Goal: Task Accomplishment & Management: Manage account settings

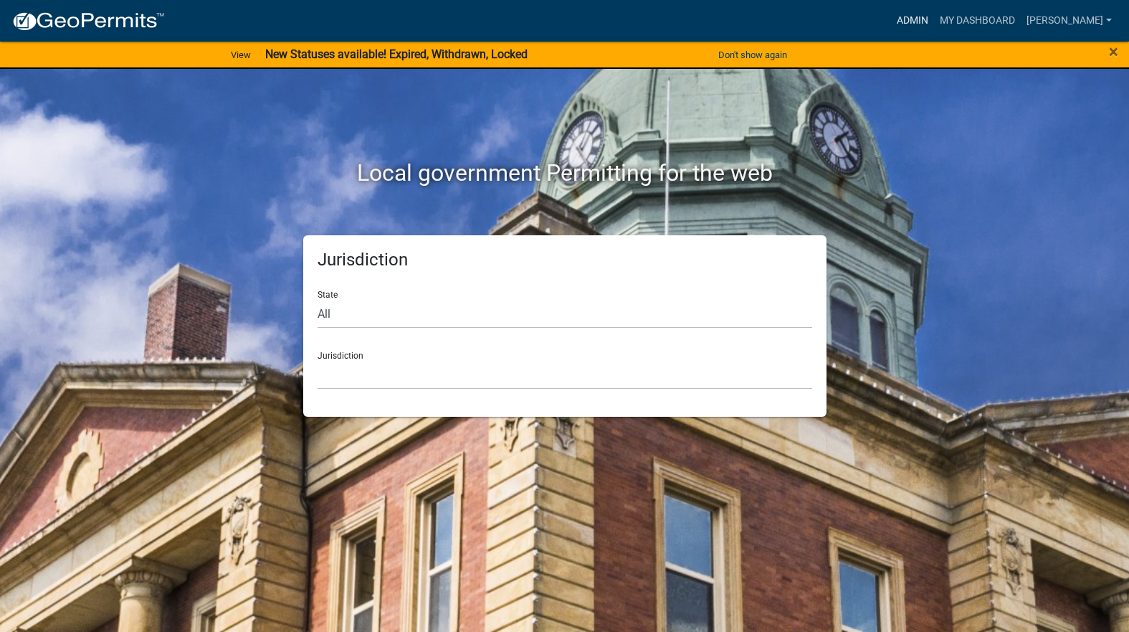
click at [934, 22] on link "Admin" at bounding box center [912, 20] width 43 height 27
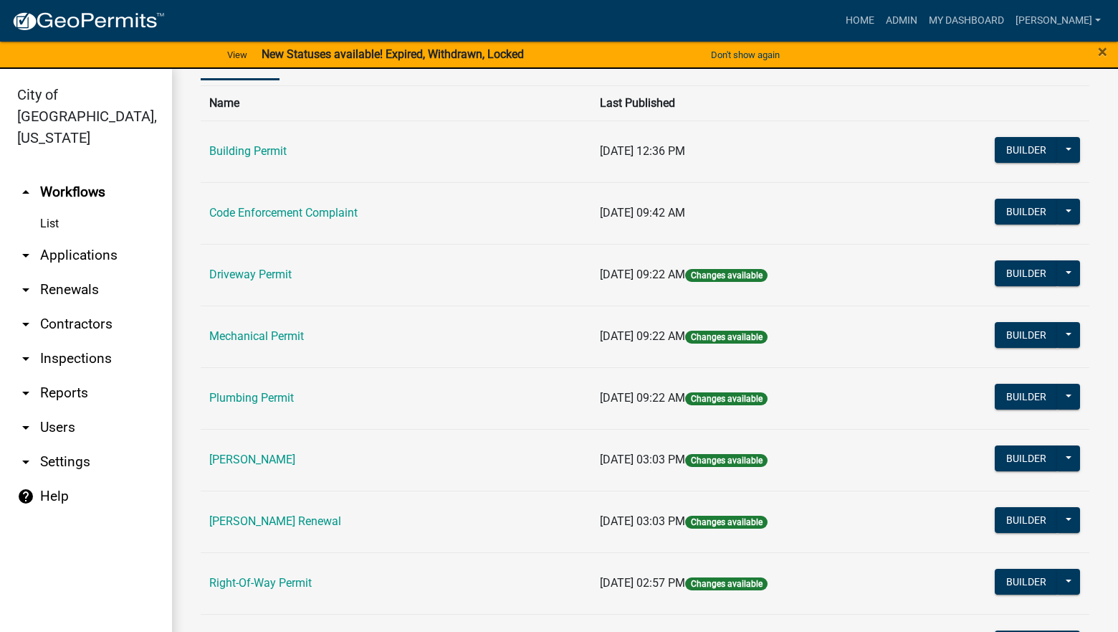
scroll to position [287, 0]
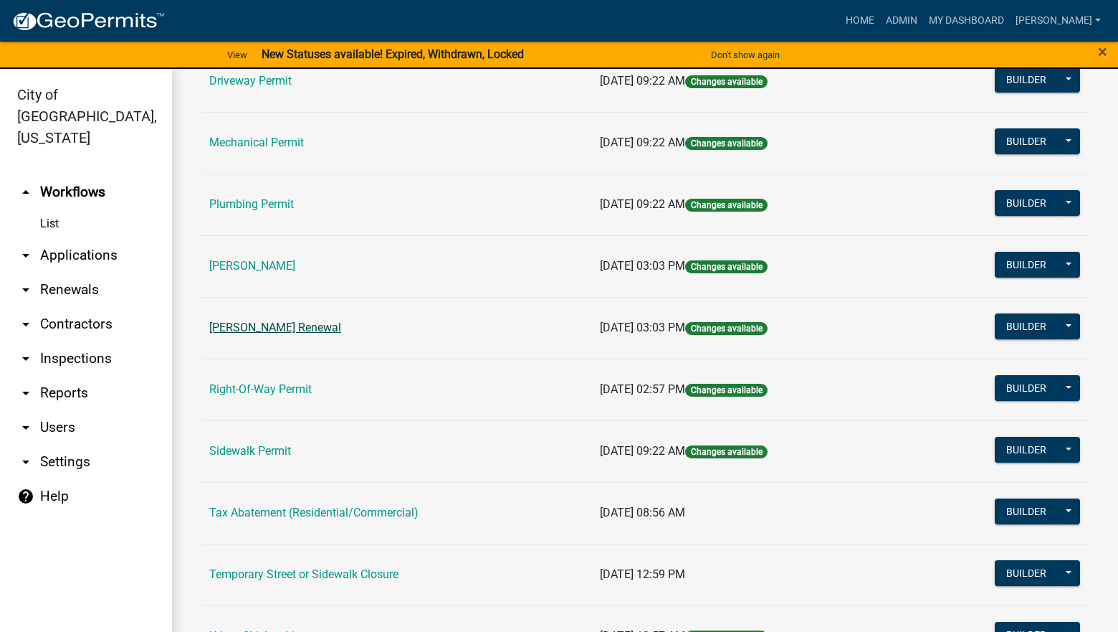
click at [320, 329] on link "[PERSON_NAME] Renewal" at bounding box center [275, 327] width 132 height 14
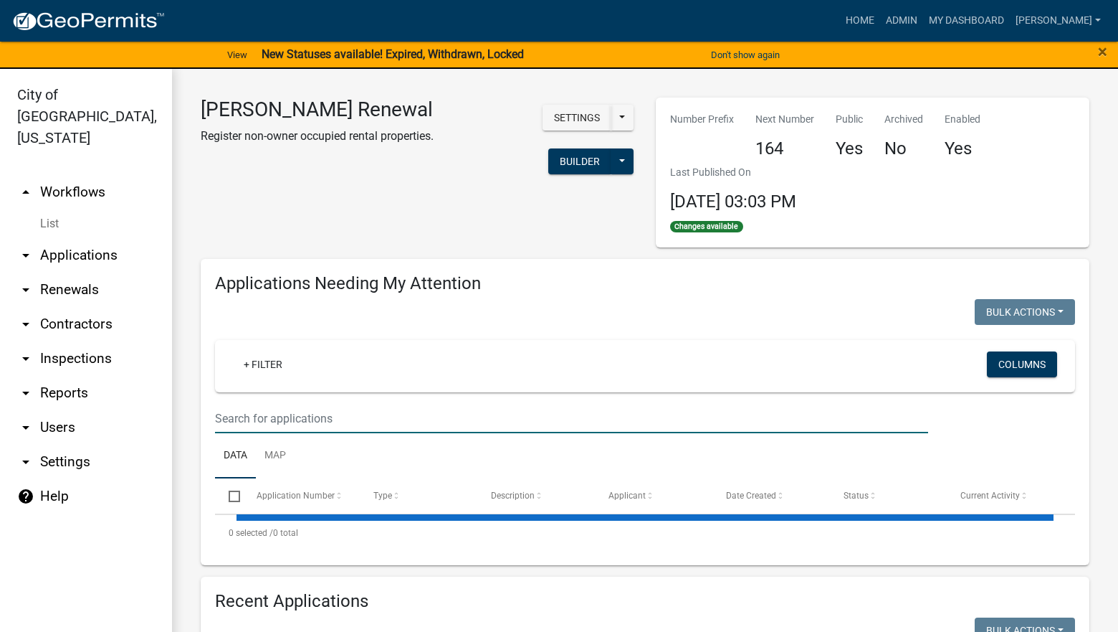
click at [386, 414] on input "text" at bounding box center [571, 418] width 713 height 29
select select "3: 100"
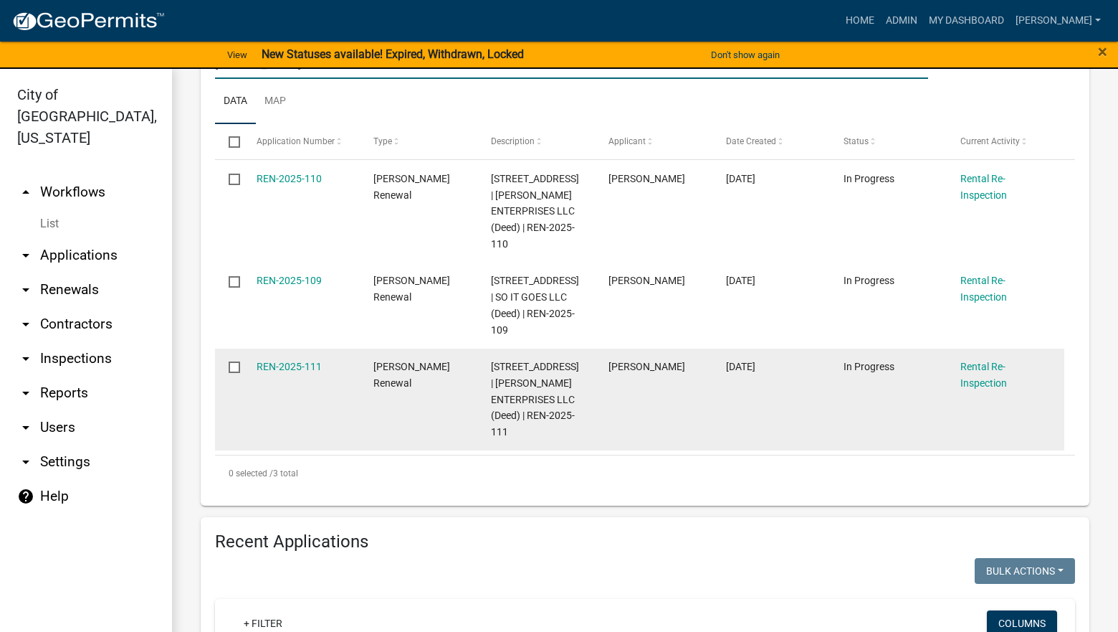
scroll to position [645, 0]
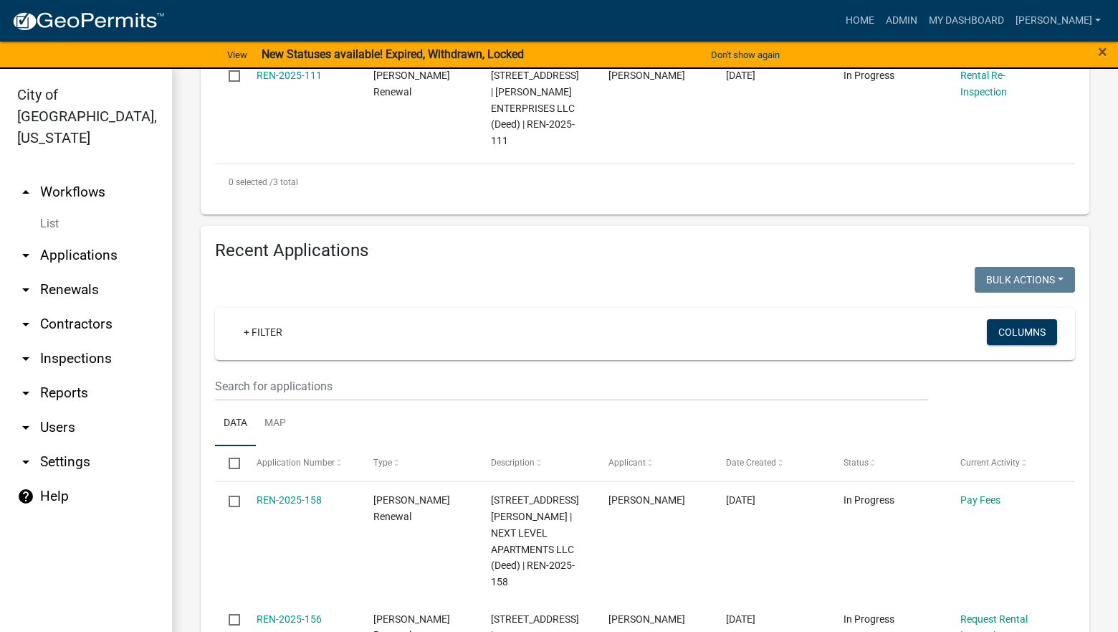
type input "Keith"
click at [558, 370] on wm-filter-builder "+ Filter Columns" at bounding box center [645, 354] width 860 height 93
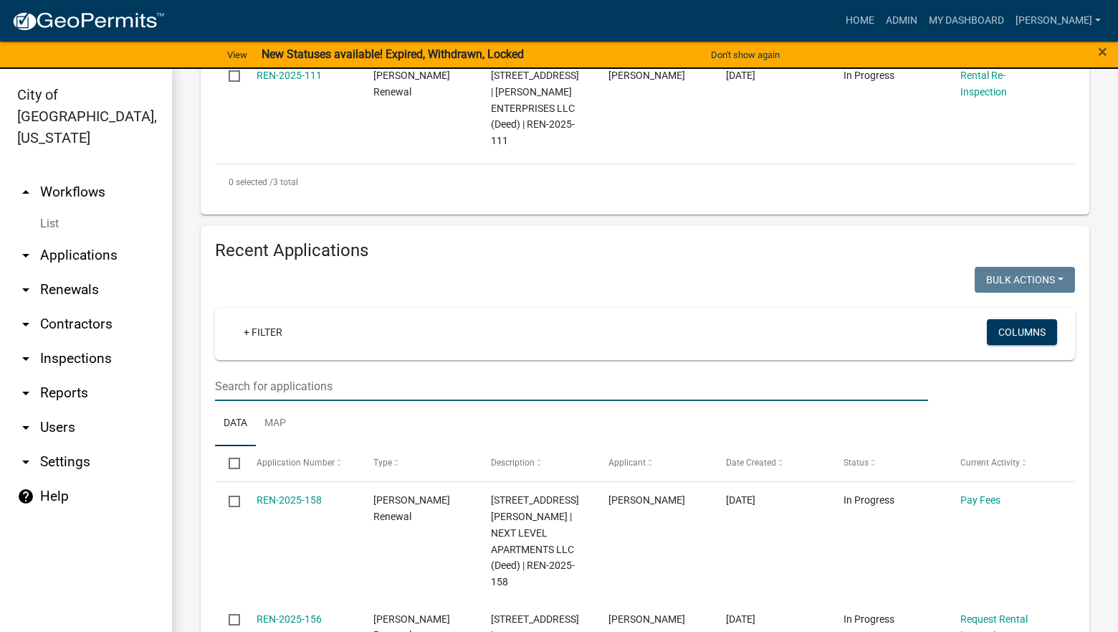
click at [551, 385] on input "text" at bounding box center [571, 385] width 713 height 29
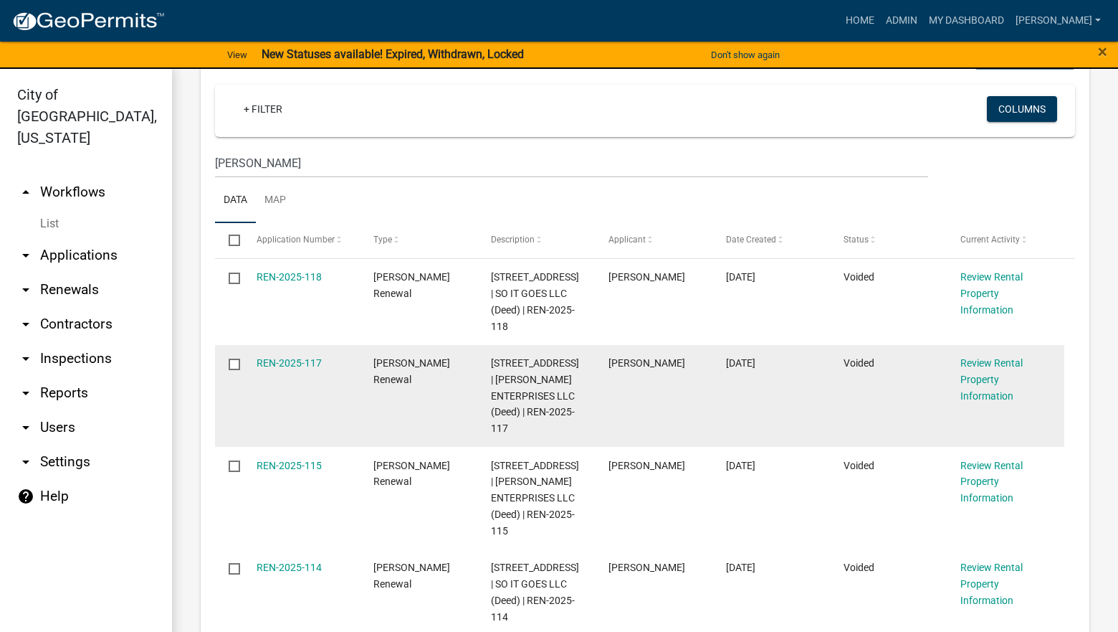
scroll to position [860, 0]
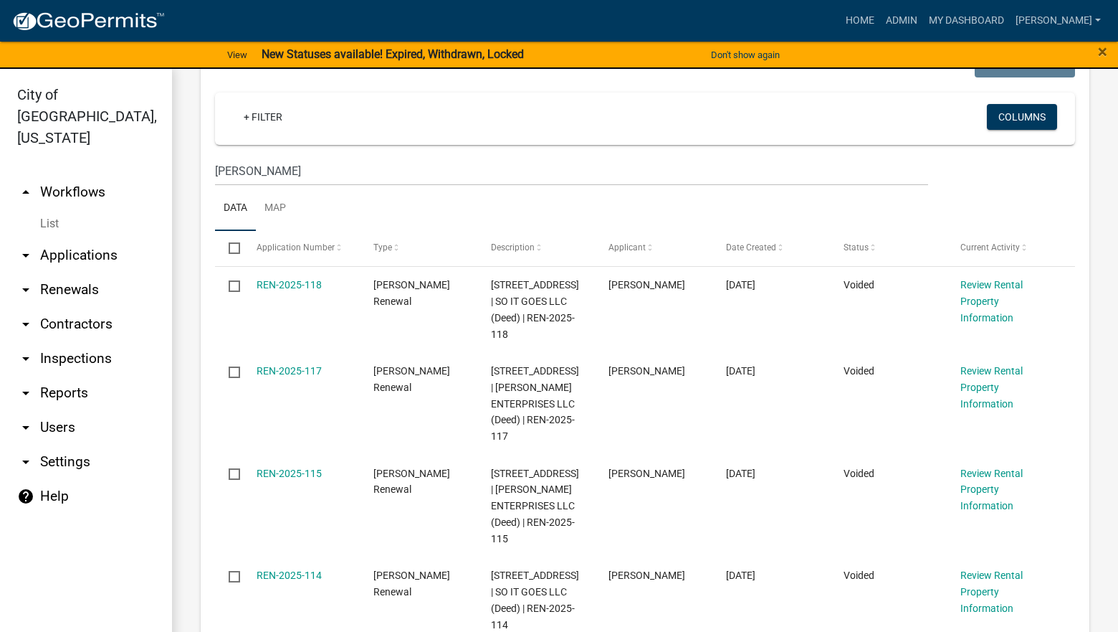
click at [496, 188] on ul "Data Map" at bounding box center [645, 208] width 860 height 45
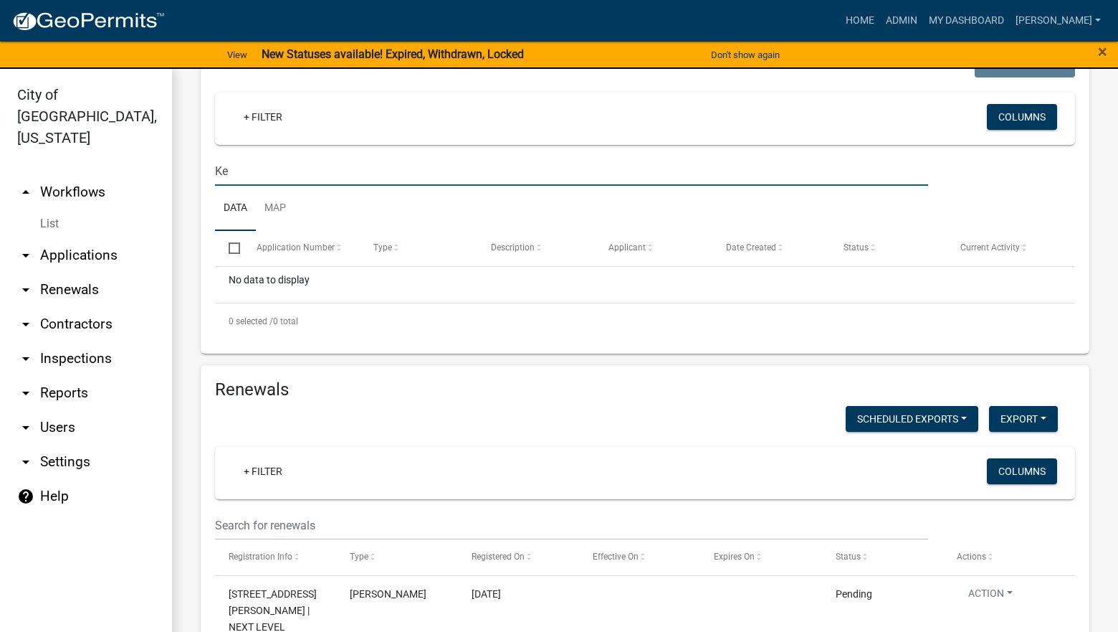
type input "K"
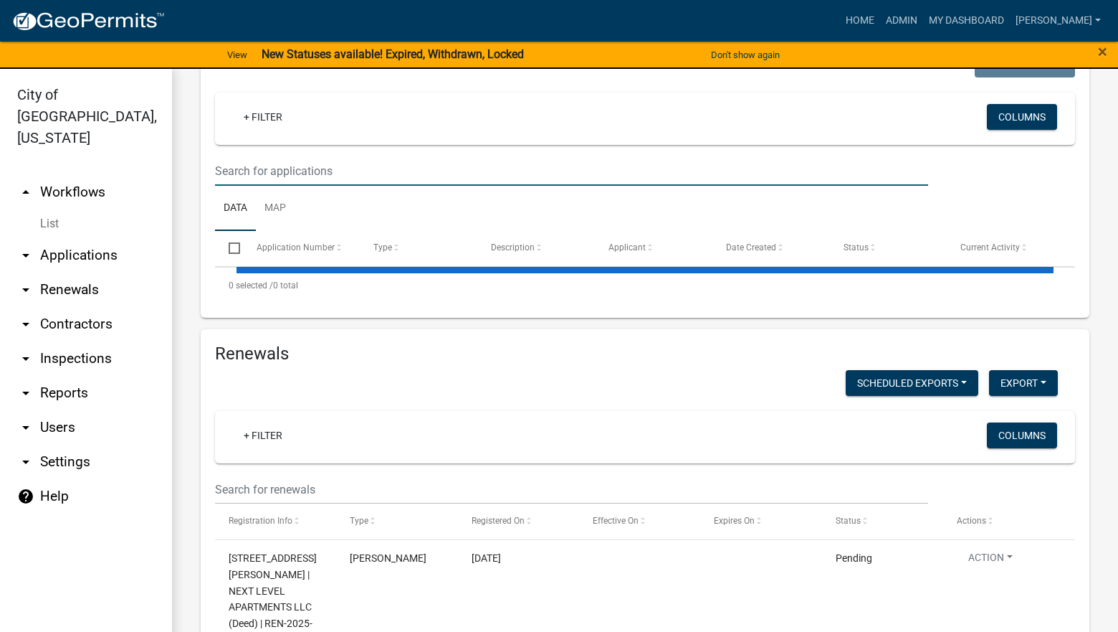
select select "3: 100"
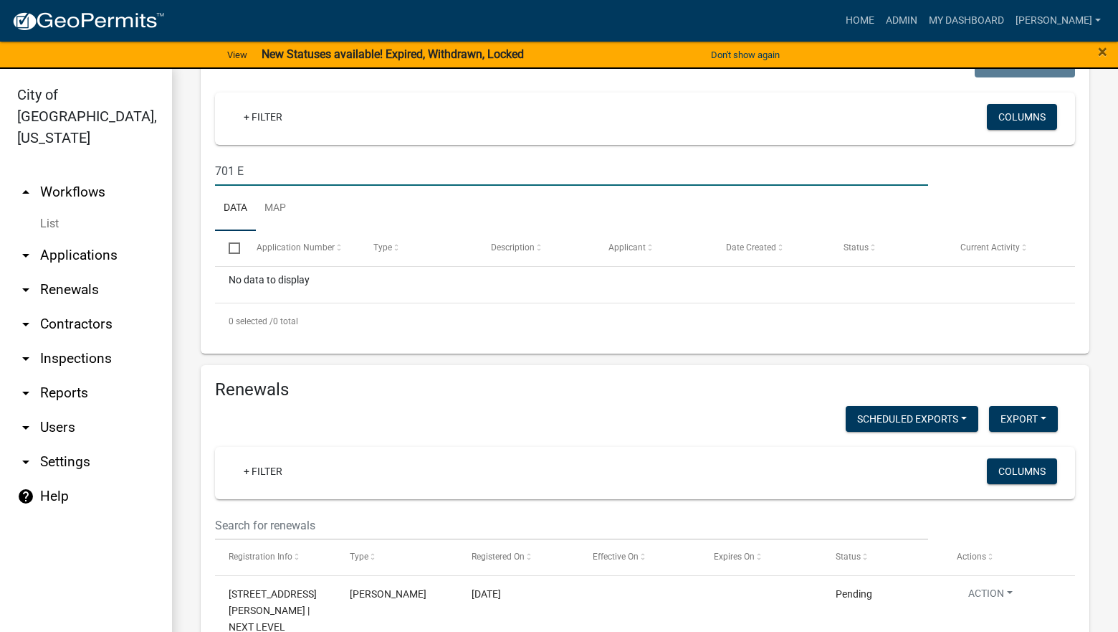
type input "701 E"
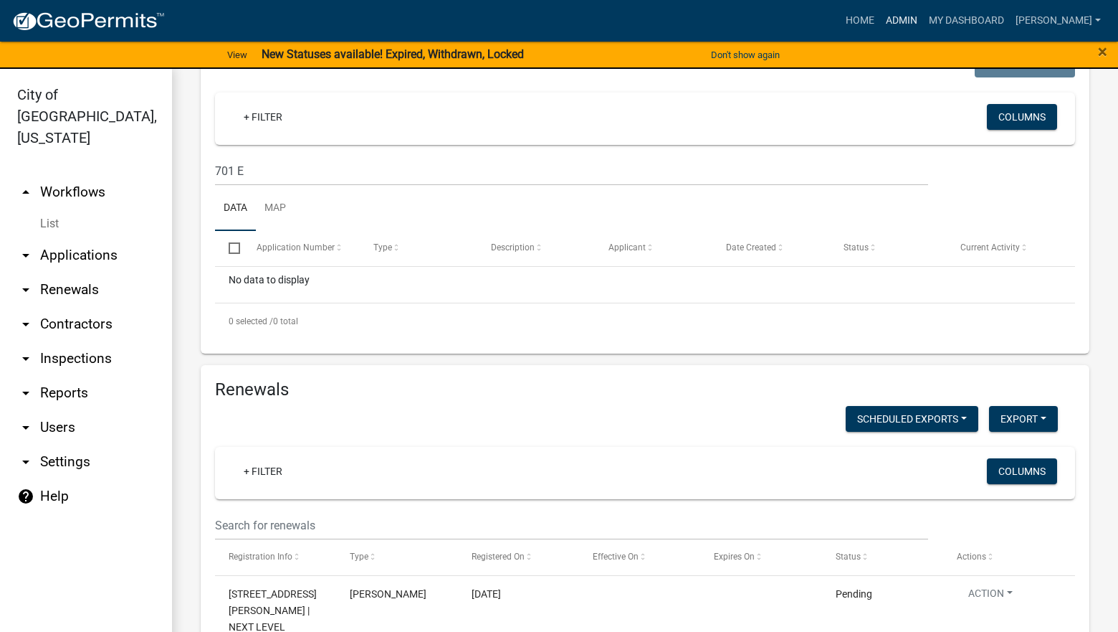
click at [923, 13] on link "Admin" at bounding box center [901, 20] width 43 height 27
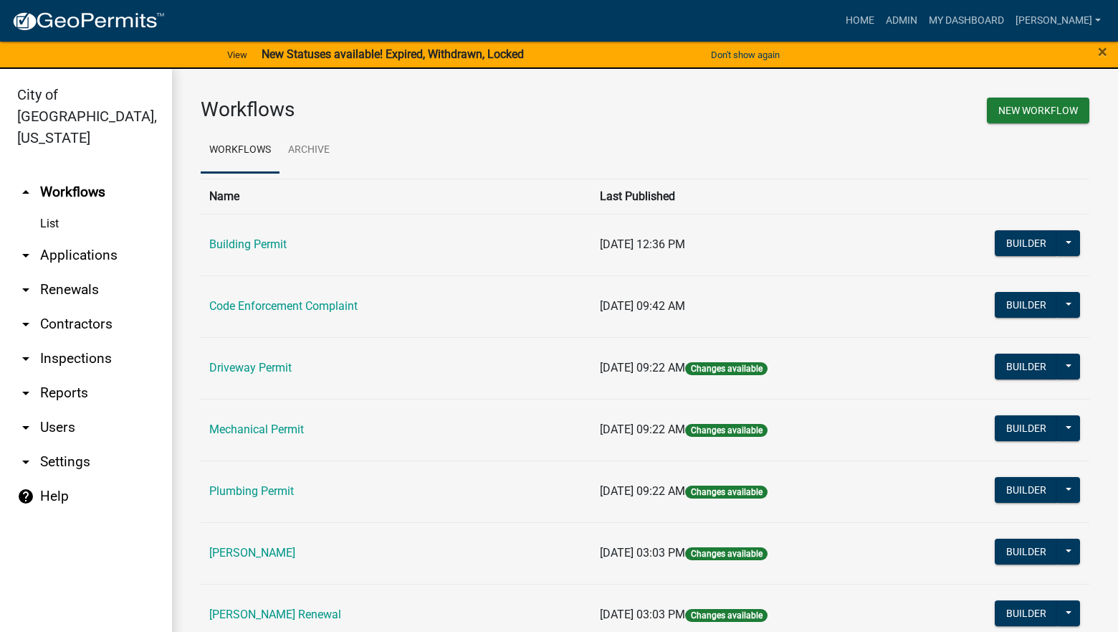
click at [301, 308] on link "Code Enforcement Complaint" at bounding box center [283, 306] width 148 height 14
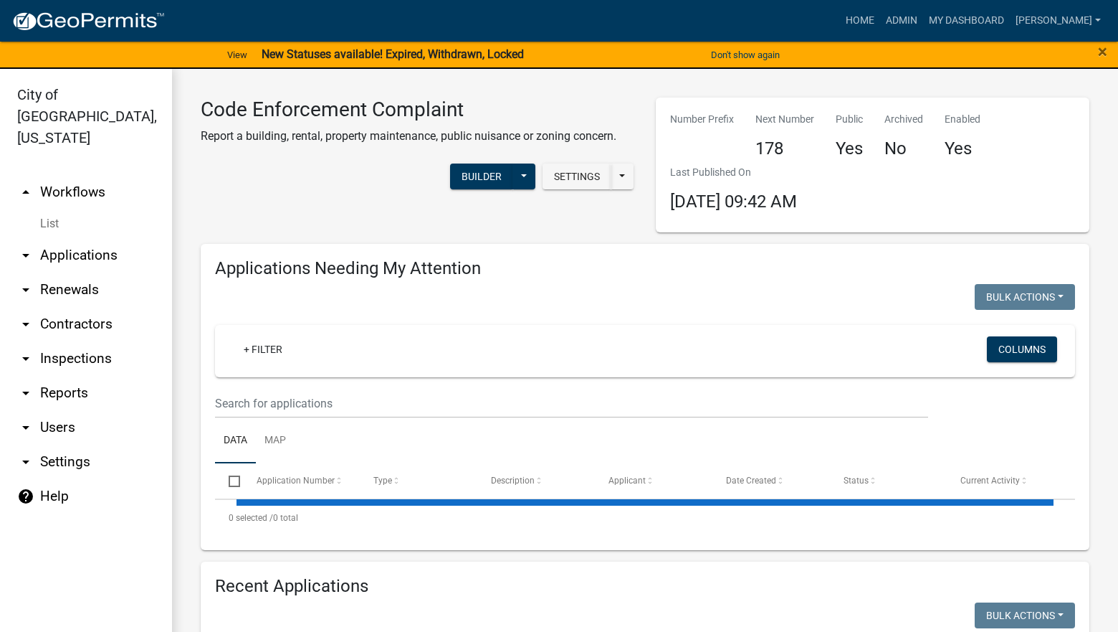
select select "3: 100"
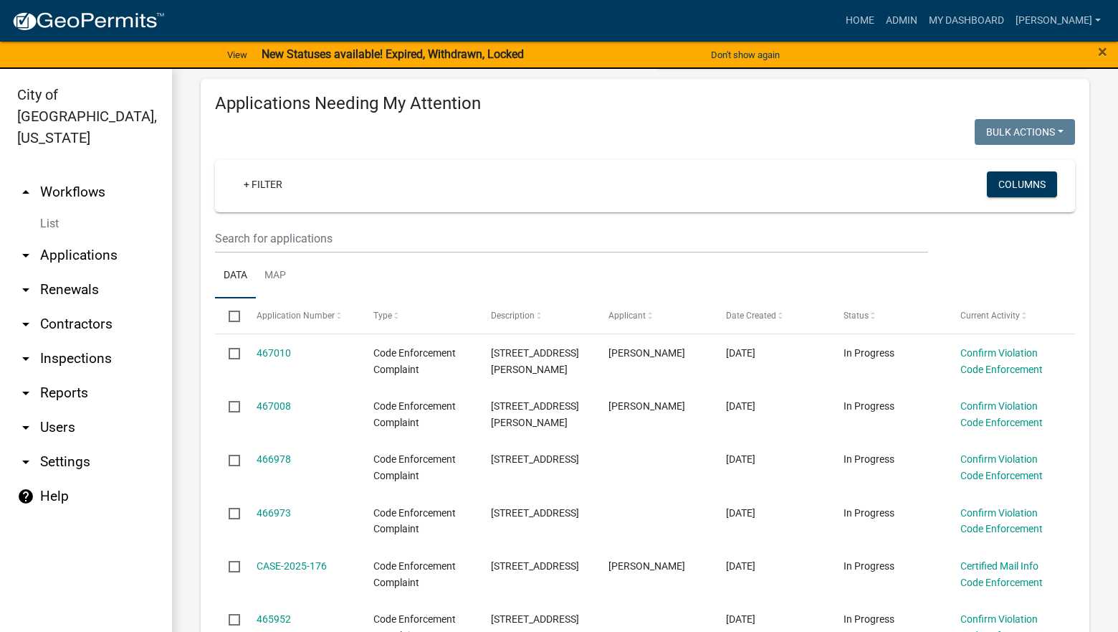
scroll to position [287, 0]
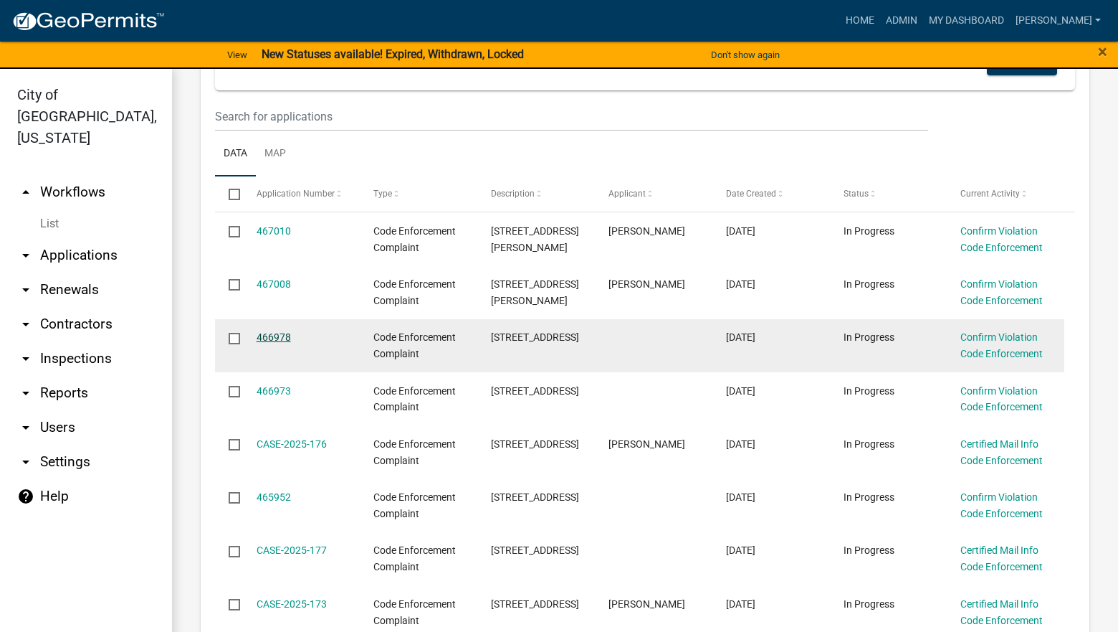
click at [286, 333] on link "466978" at bounding box center [274, 336] width 34 height 11
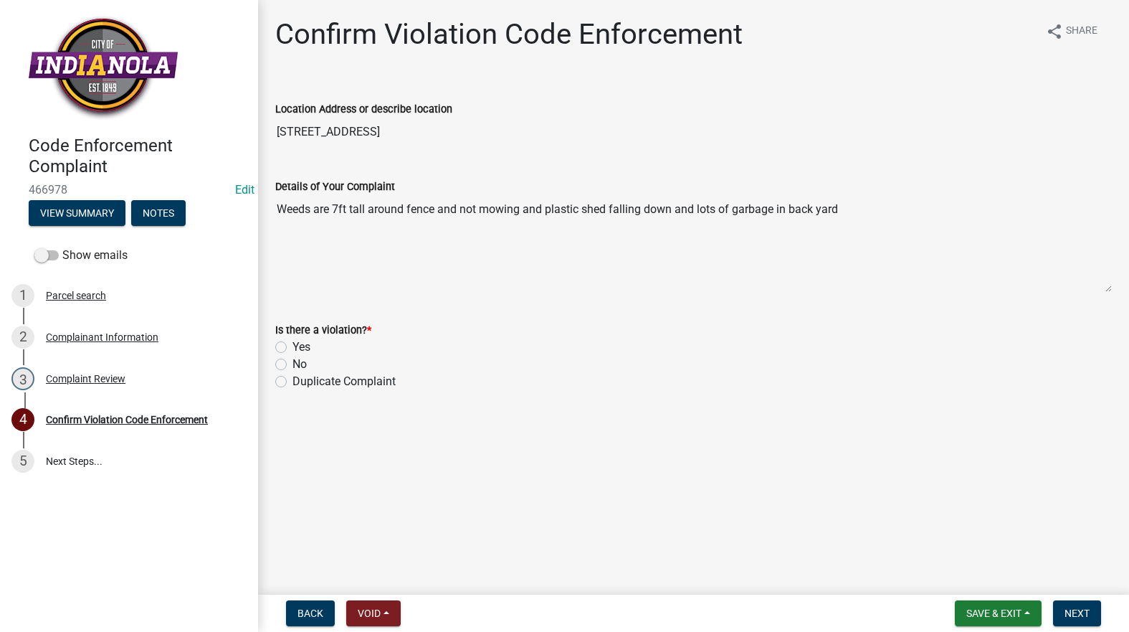
drag, startPoint x: 359, startPoint y: 134, endPoint x: 279, endPoint y: 142, distance: 80.7
click at [279, 142] on input "[STREET_ADDRESS]" at bounding box center [693, 132] width 837 height 29
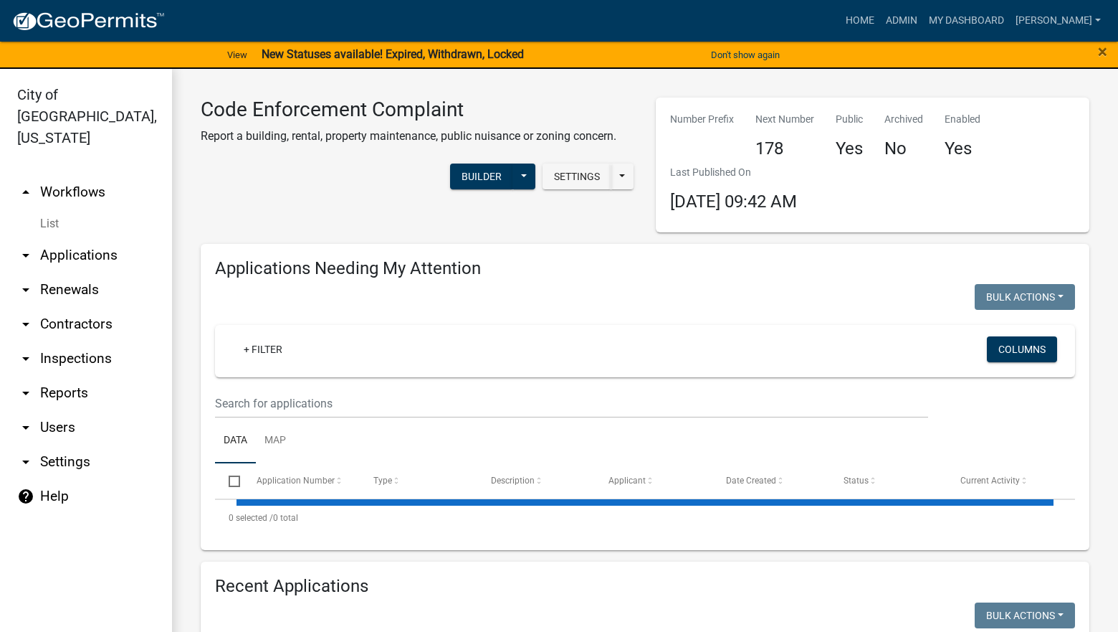
select select "3: 100"
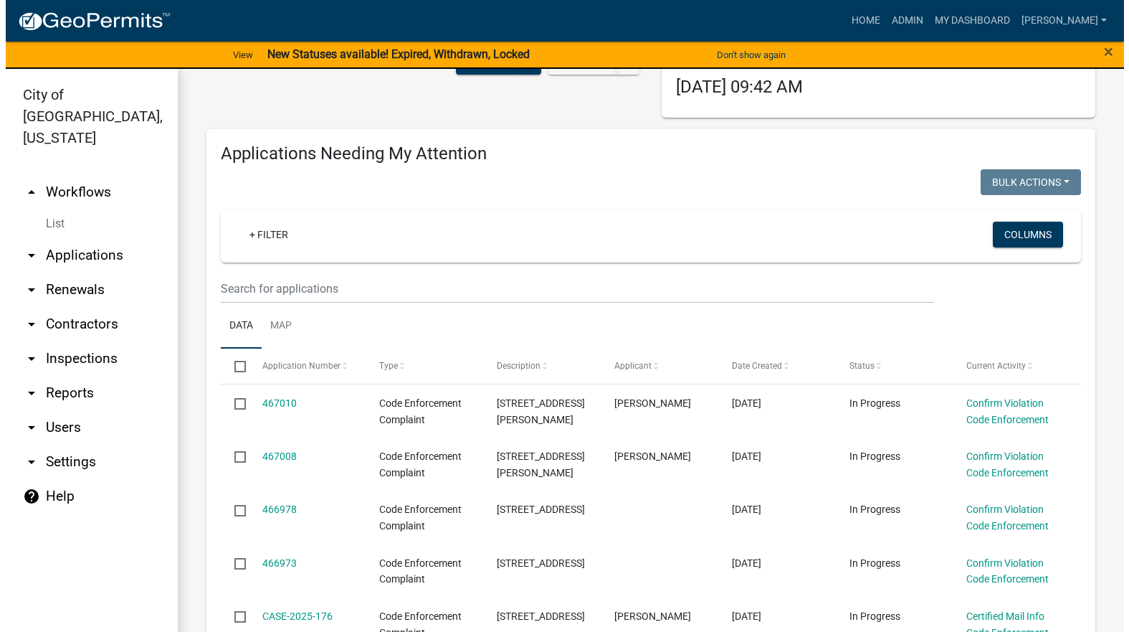
scroll to position [215, 0]
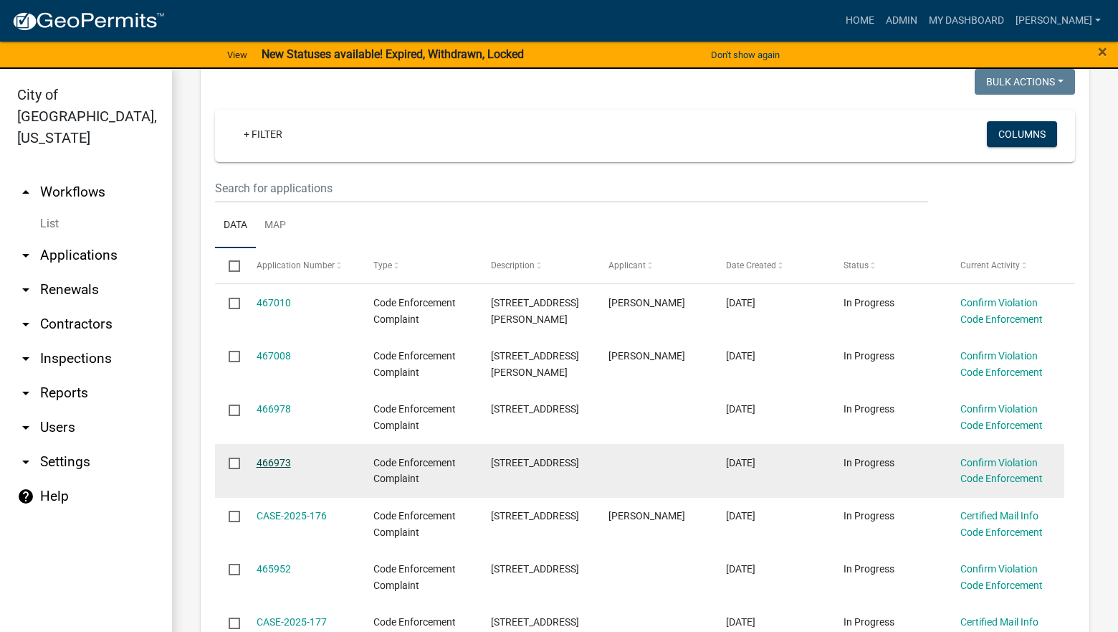
click at [280, 460] on link "466973" at bounding box center [274, 462] width 34 height 11
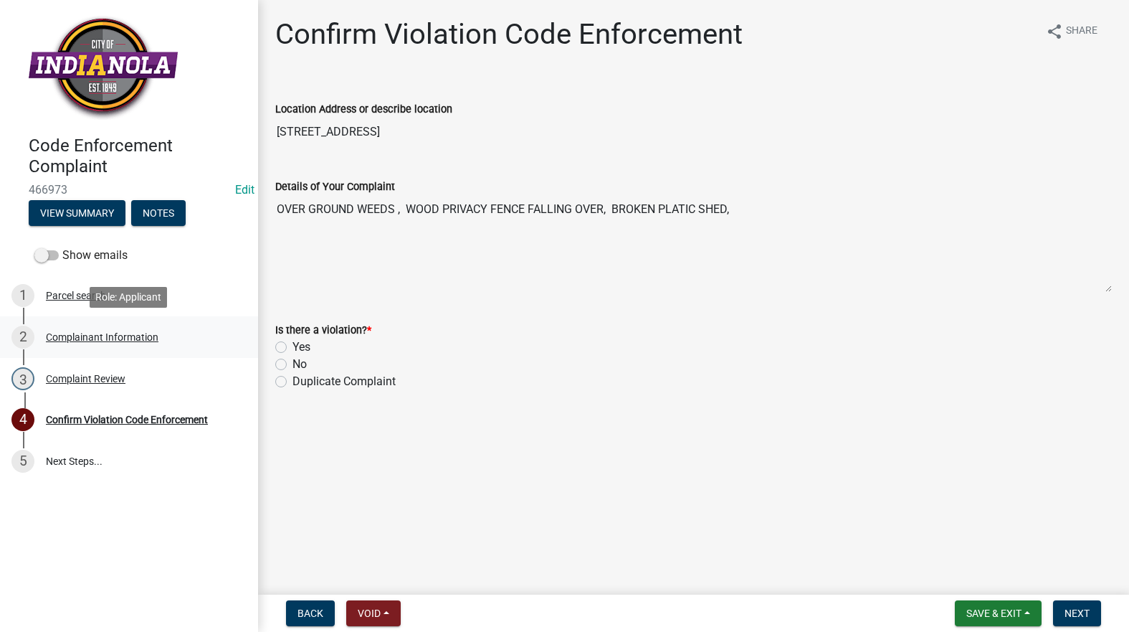
click at [113, 341] on div "Complainant Information" at bounding box center [102, 337] width 113 height 10
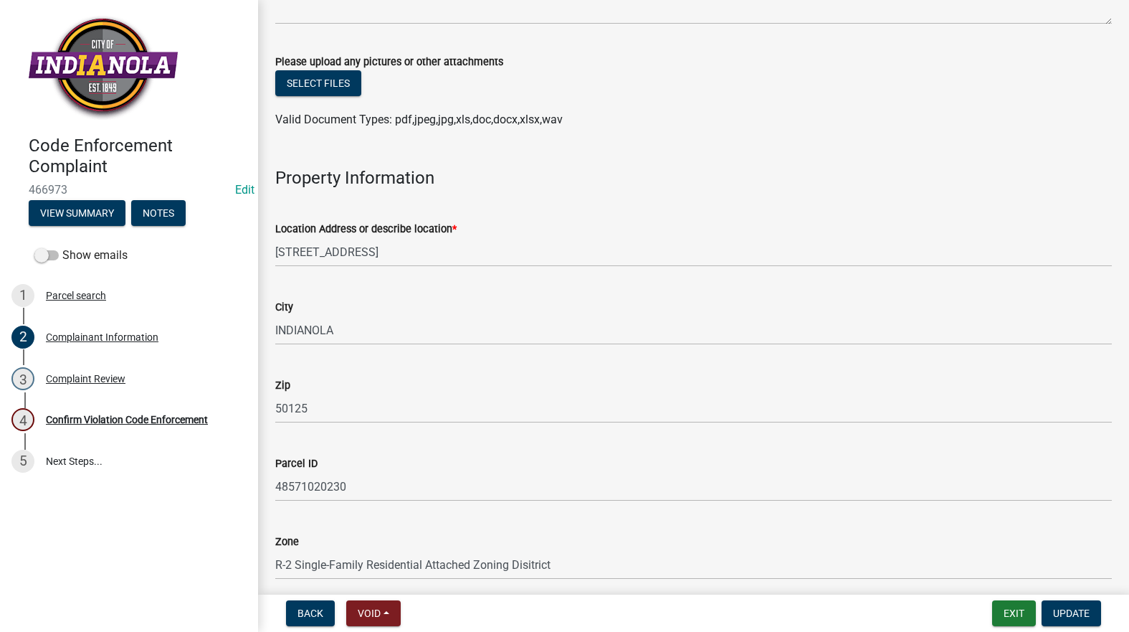
scroll to position [1147, 0]
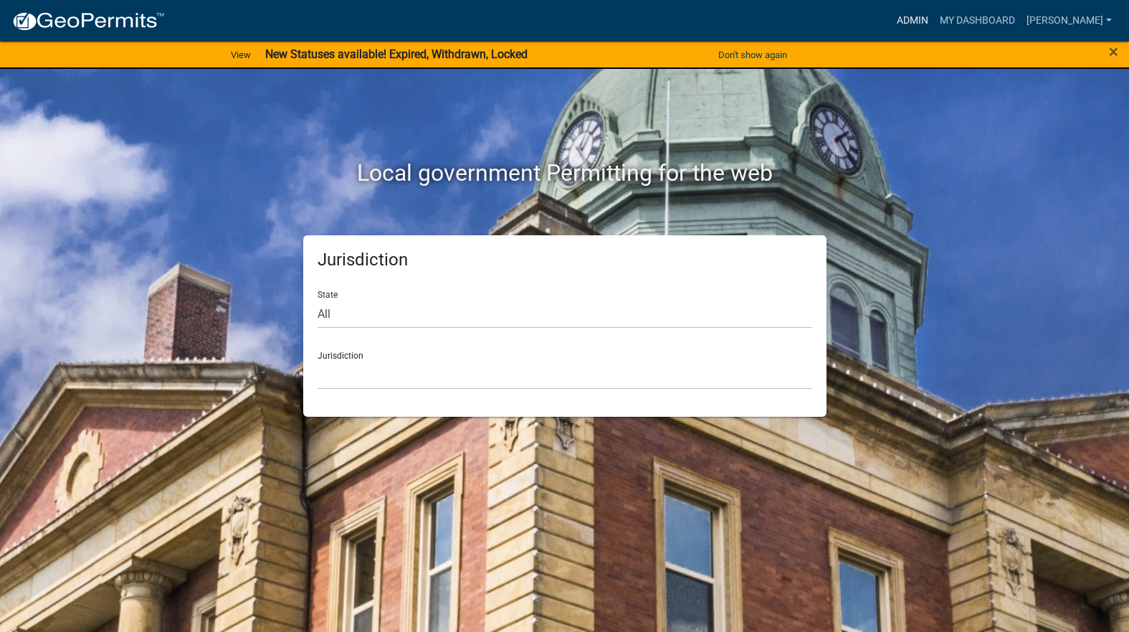
click at [934, 28] on link "Admin" at bounding box center [912, 20] width 43 height 27
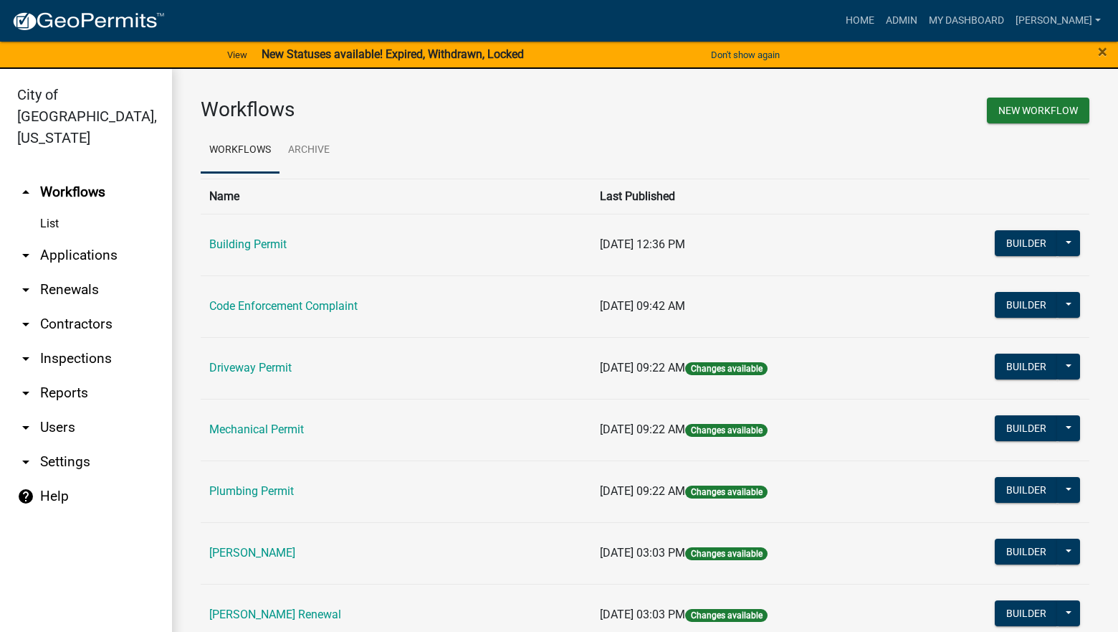
click at [289, 307] on link "Code Enforcement Complaint" at bounding box center [283, 306] width 148 height 14
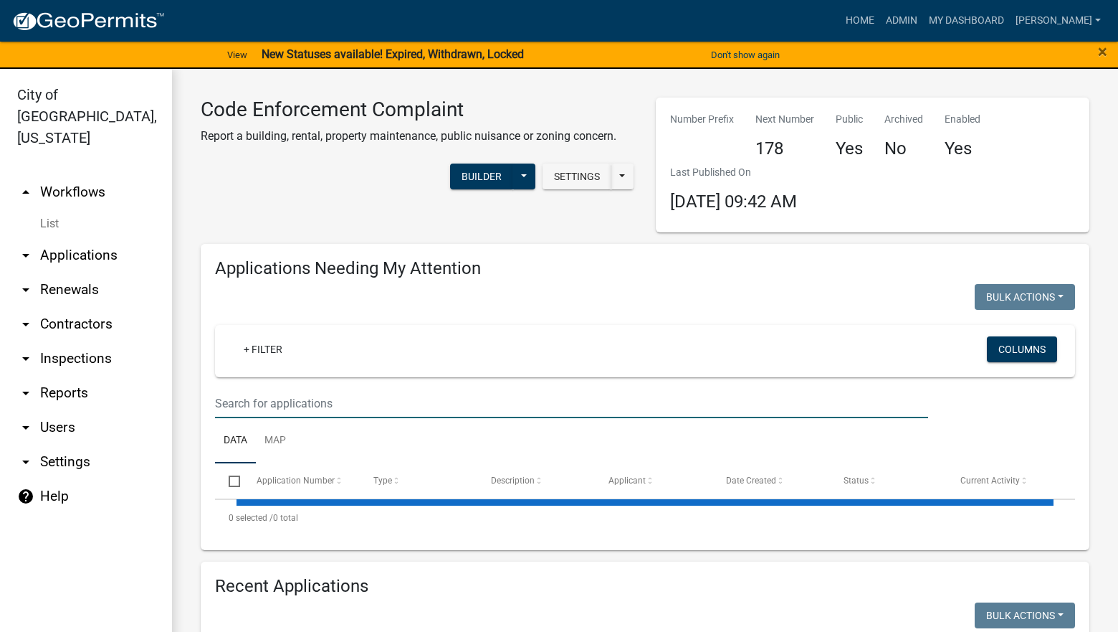
click at [320, 401] on input "text" at bounding box center [571, 403] width 713 height 29
select select "3: 100"
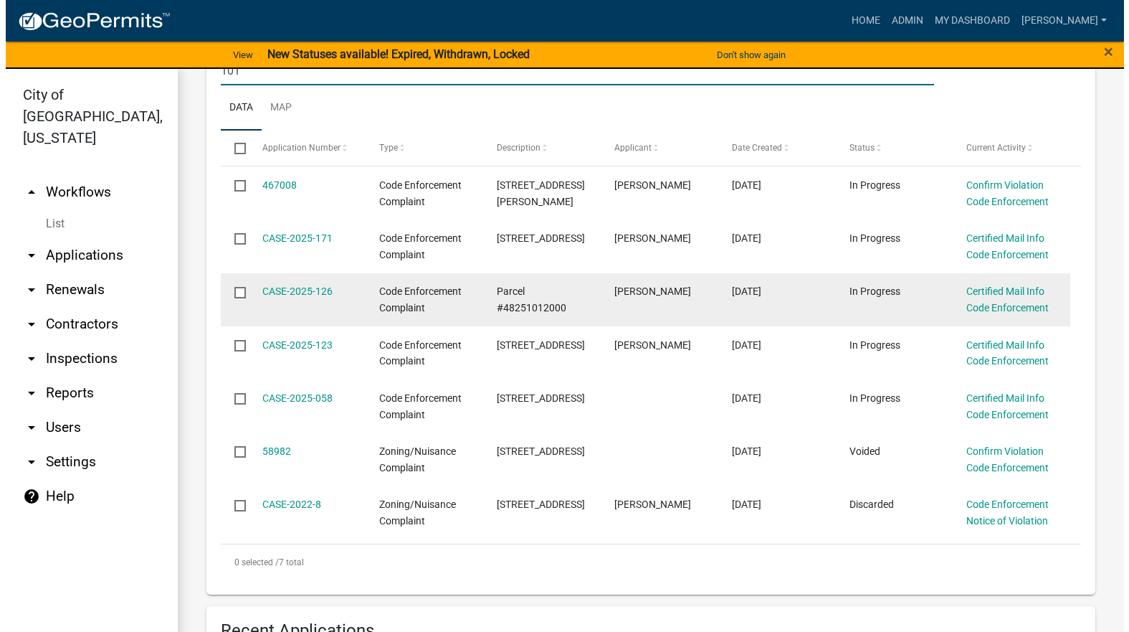
scroll to position [358, 0]
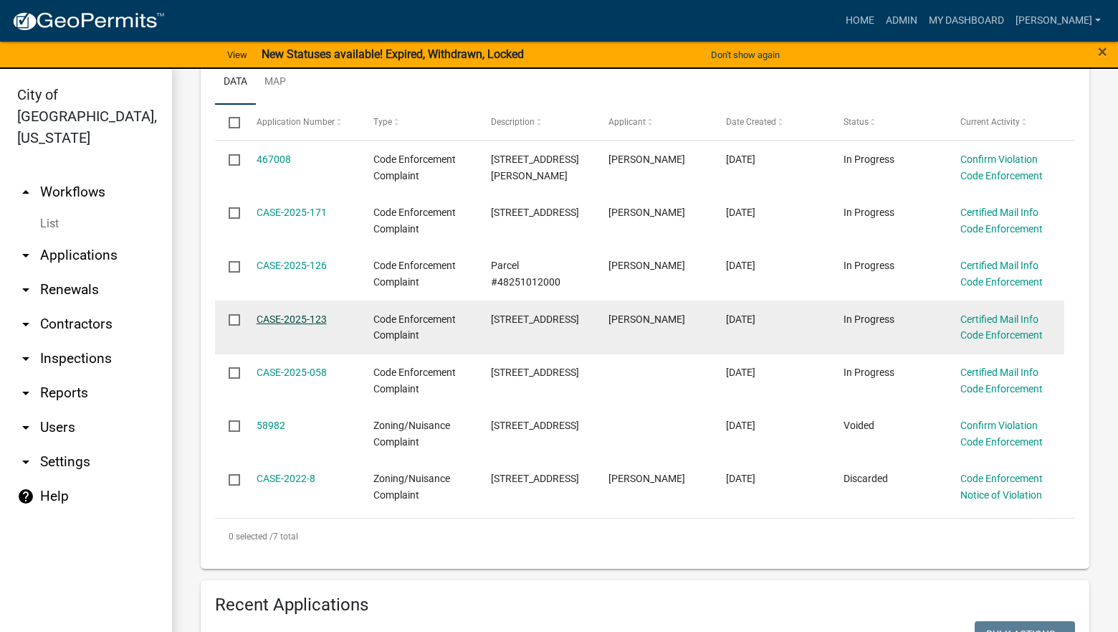
type input "101"
click at [306, 324] on link "CASE-2025-123" at bounding box center [292, 318] width 70 height 11
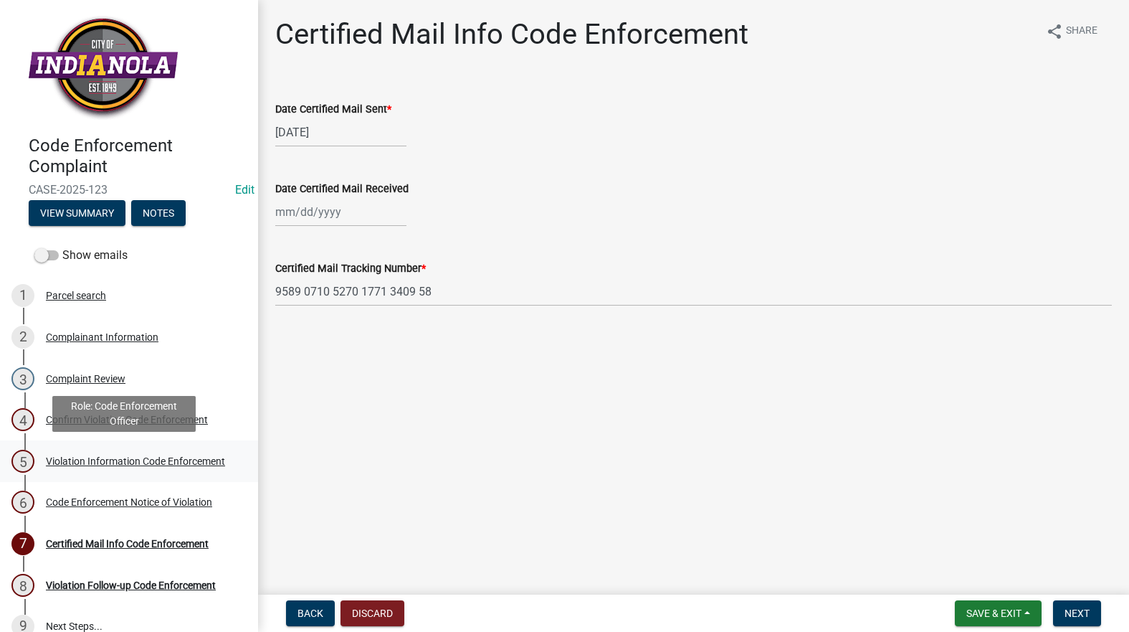
click at [123, 446] on link "5 Violation Information Code Enforcement" at bounding box center [129, 461] width 258 height 42
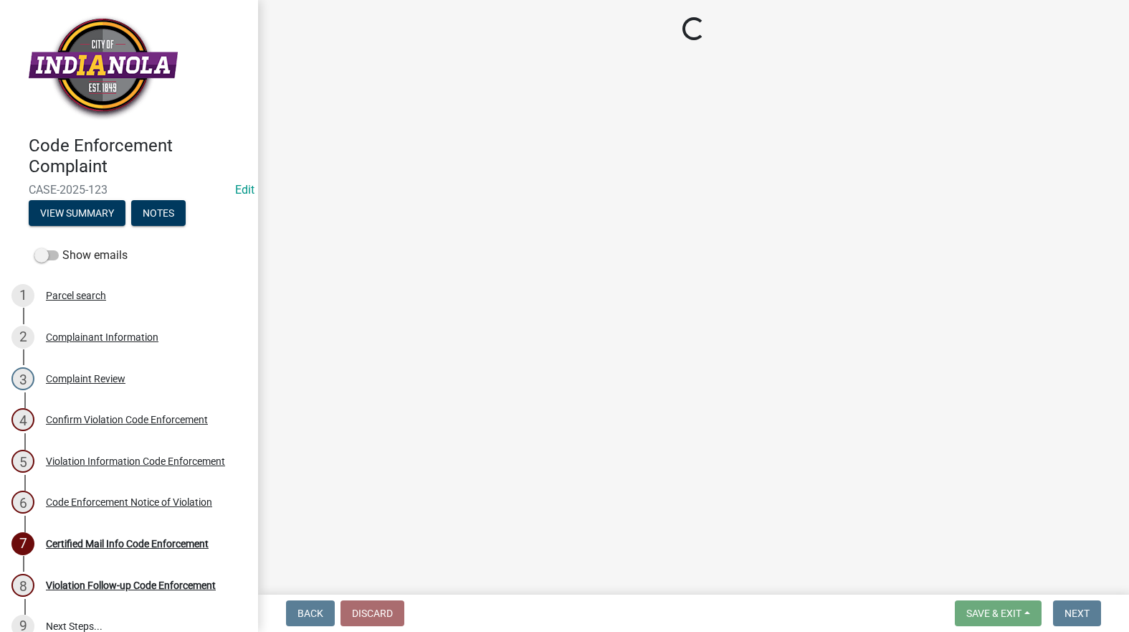
select select "634d5426-b8b3-48ee-aa1e-d523f7499186"
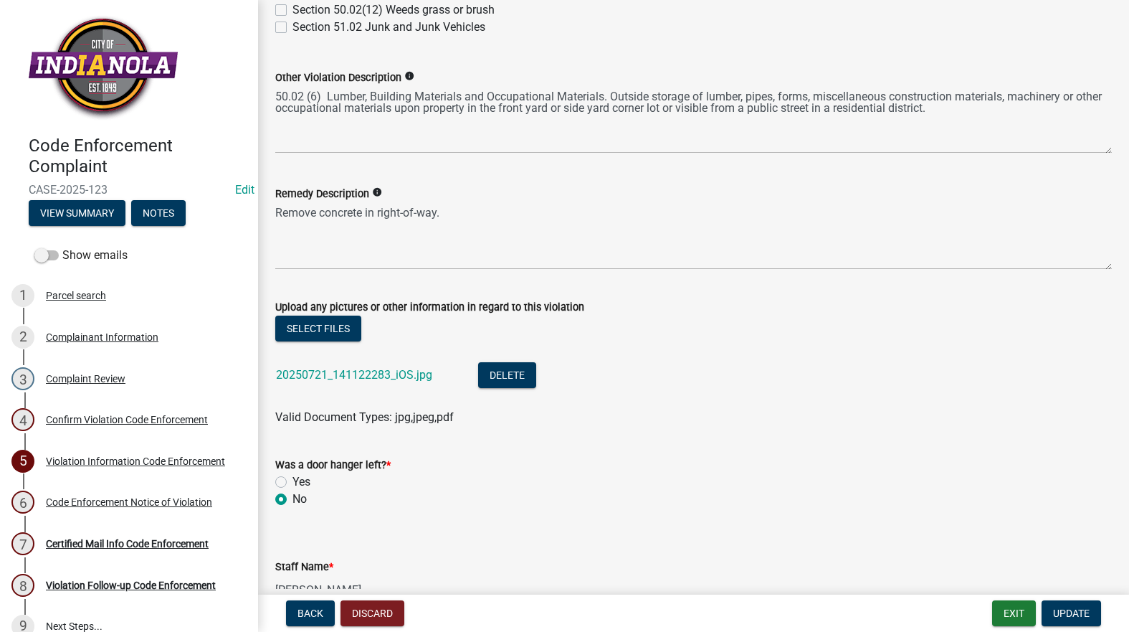
scroll to position [717, 0]
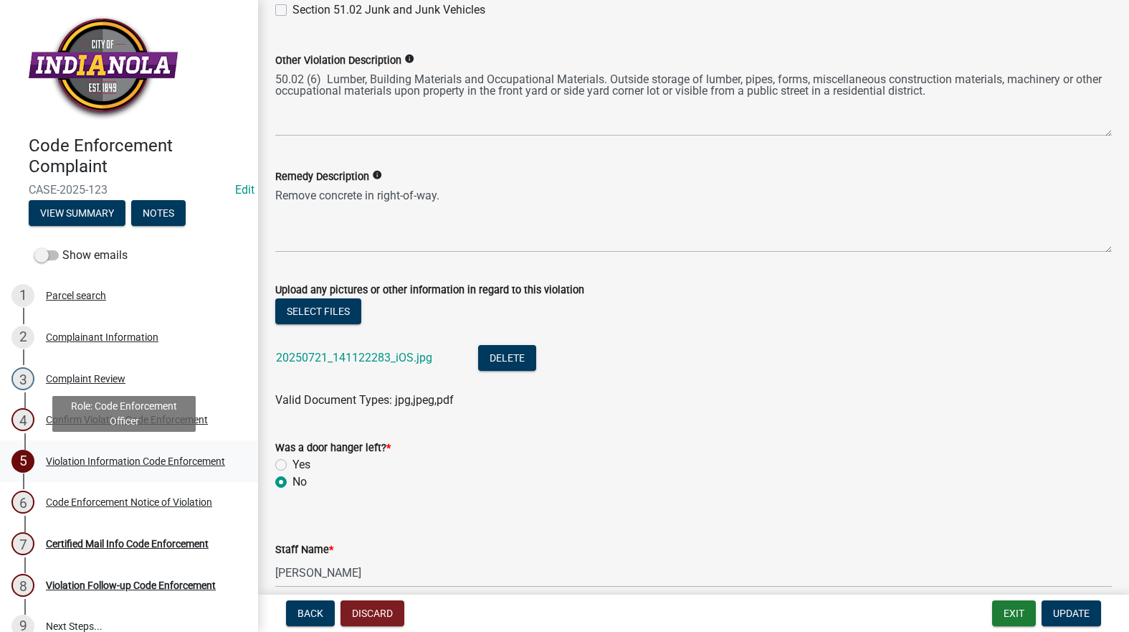
click at [74, 456] on div "Violation Information Code Enforcement" at bounding box center [135, 461] width 179 height 10
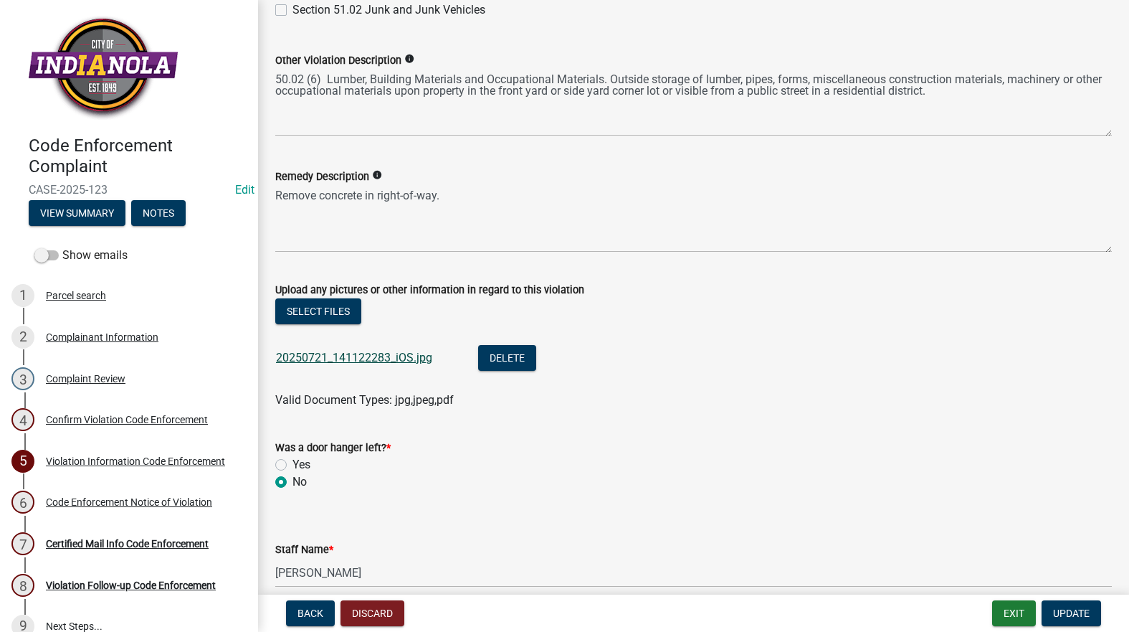
click at [319, 353] on link "20250721_141122283_iOS.jpg" at bounding box center [354, 358] width 156 height 14
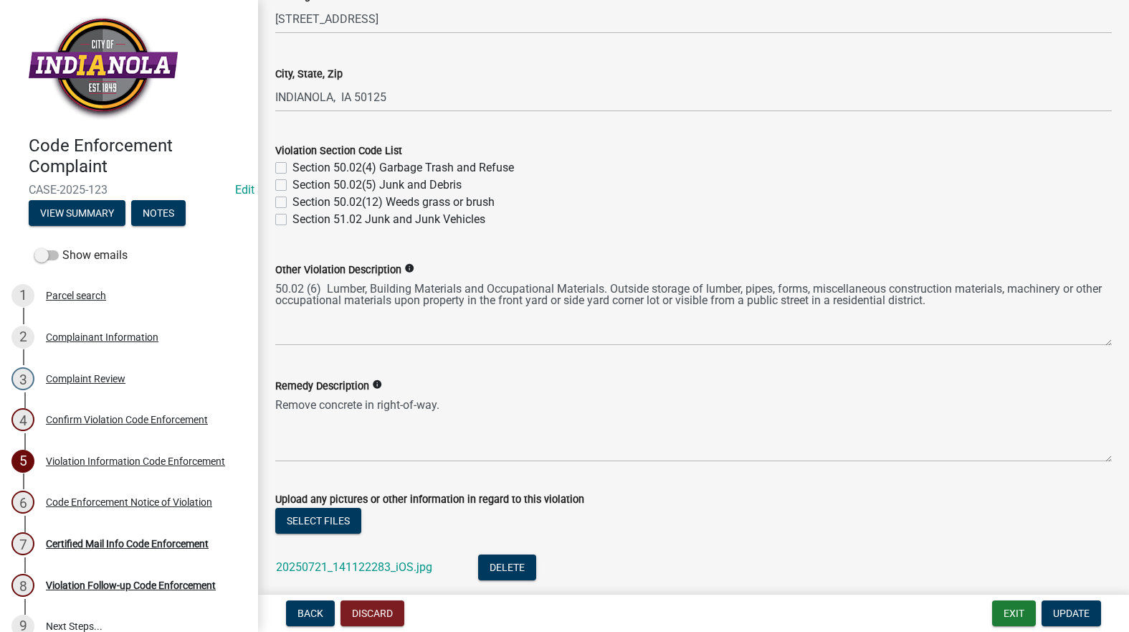
scroll to position [645, 0]
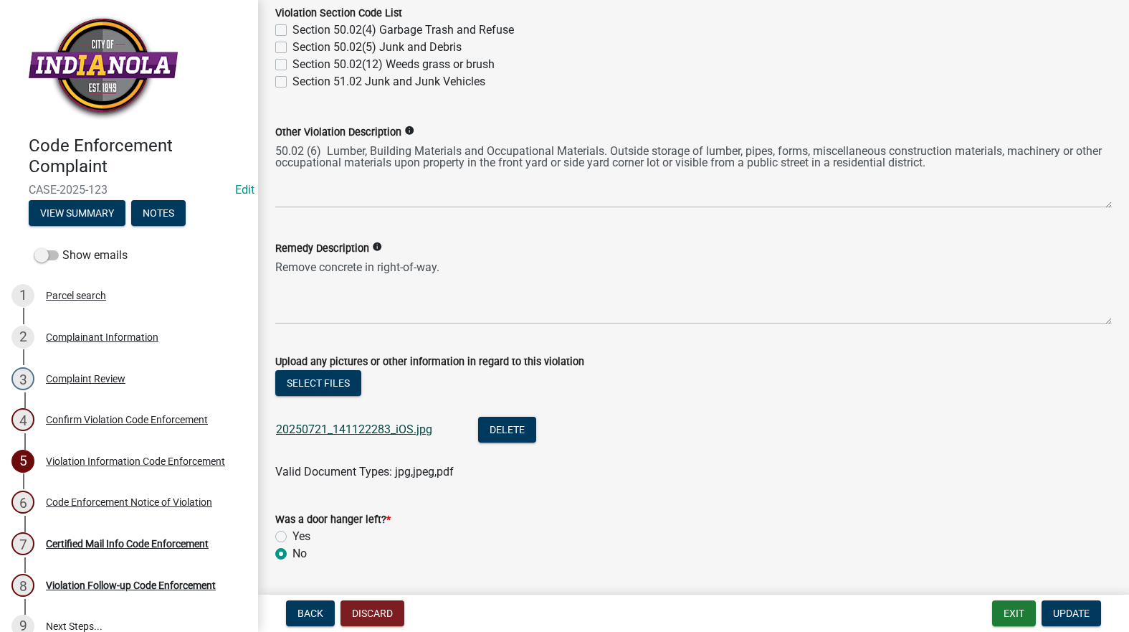
click at [348, 428] on link "20250721_141122283_iOS.jpg" at bounding box center [354, 429] width 156 height 14
